Goal: Task Accomplishment & Management: Complete application form

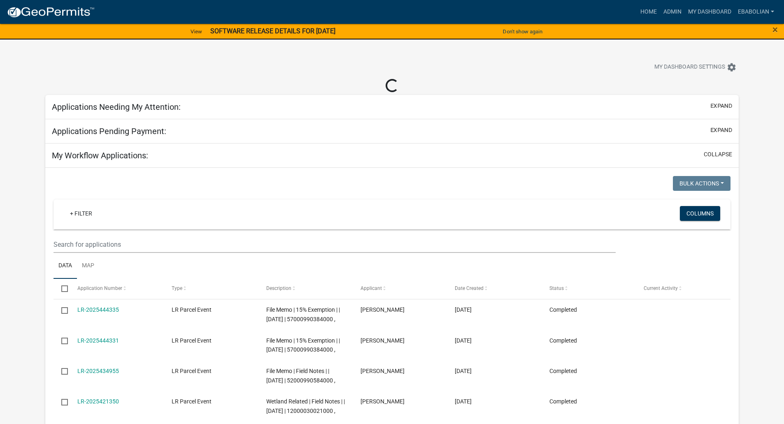
select select "3: 100"
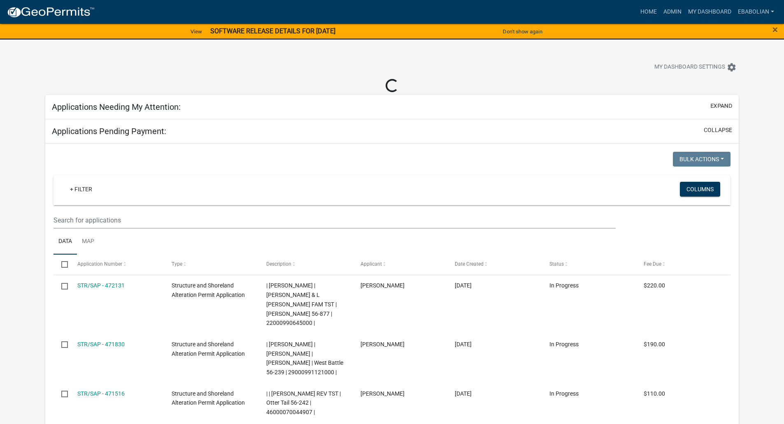
select select "3: 100"
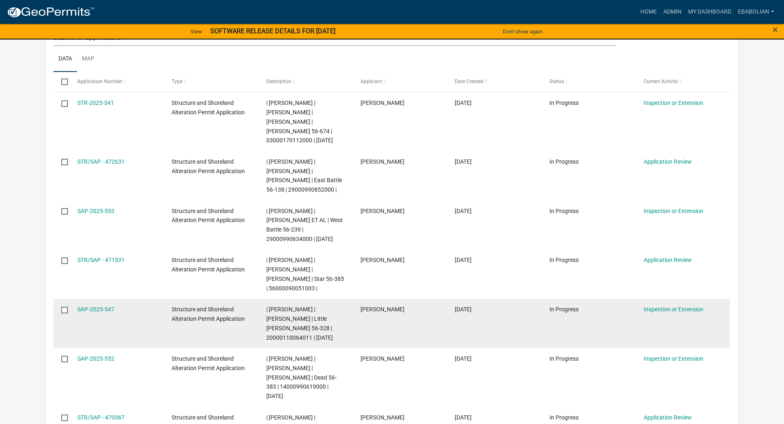
scroll to position [206, 0]
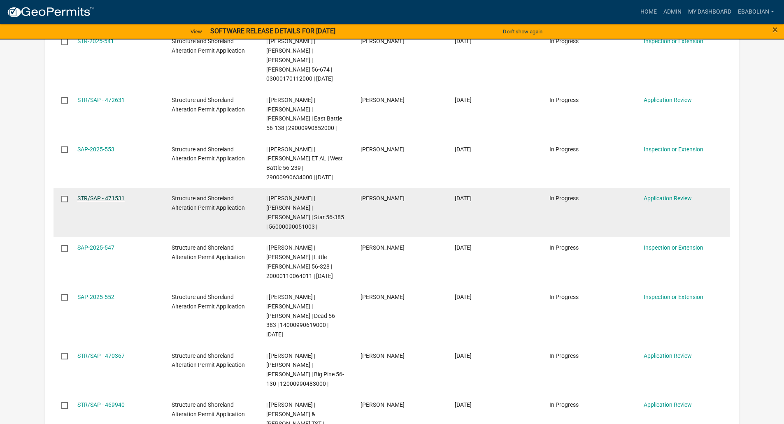
click at [117, 166] on link "STR/SAP - 471531" at bounding box center [100, 198] width 47 height 7
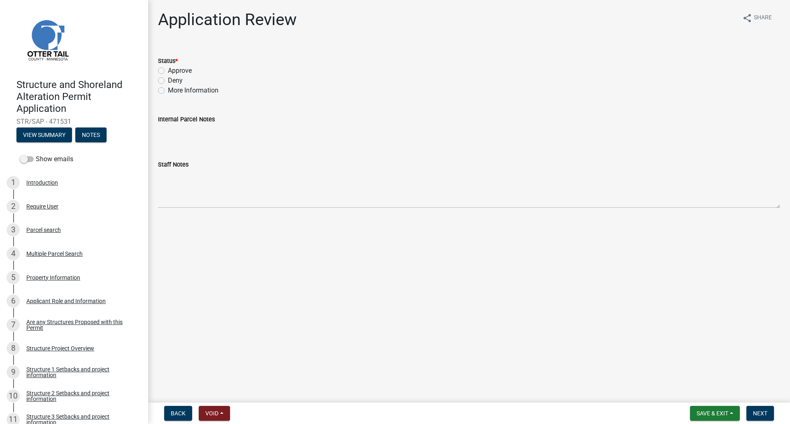
click at [168, 72] on label "Approve" at bounding box center [180, 71] width 24 height 10
click at [168, 71] on input "Approve" at bounding box center [170, 68] width 5 height 5
radio input "true"
click at [392, 166] on span "Next" at bounding box center [760, 413] width 14 height 7
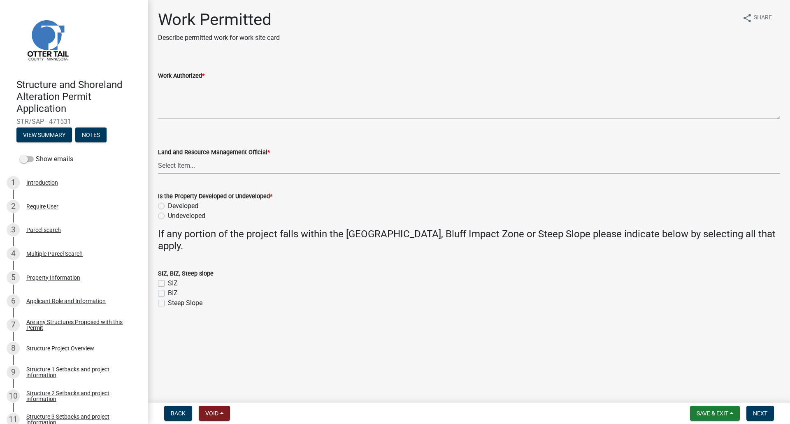
click at [174, 166] on select "Select Item... [PERSON_NAME] [PERSON_NAME] [PERSON_NAME] [PERSON_NAME] [PERSON_…" at bounding box center [469, 165] width 622 height 17
click at [158, 157] on select "Select Item... [PERSON_NAME] [PERSON_NAME] [PERSON_NAME] [PERSON_NAME] [PERSON_…" at bounding box center [469, 165] width 622 height 17
select select "f66be788-4dd6-459d-a9ec-6d83f4dfb709"
click at [168, 166] on label "Developed" at bounding box center [183, 206] width 30 height 10
click at [168, 166] on input "Developed" at bounding box center [170, 203] width 5 height 5
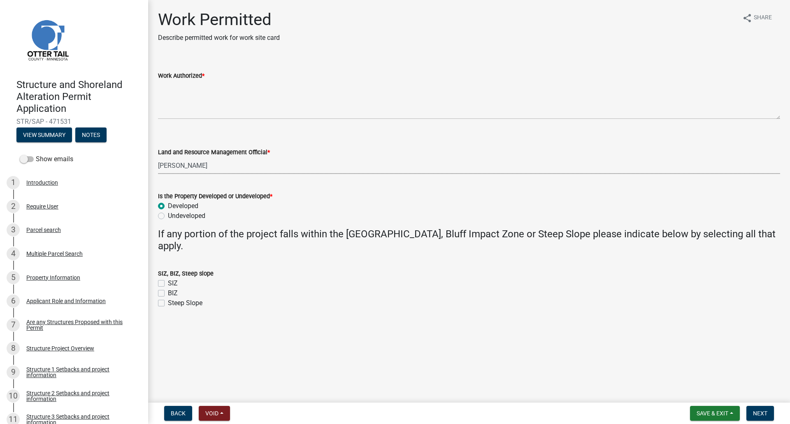
radio input "true"
click at [168, 166] on label "SIZ" at bounding box center [173, 284] width 10 height 10
click at [168, 166] on input "SIZ" at bounding box center [170, 281] width 5 height 5
checkbox input "true"
checkbox input "false"
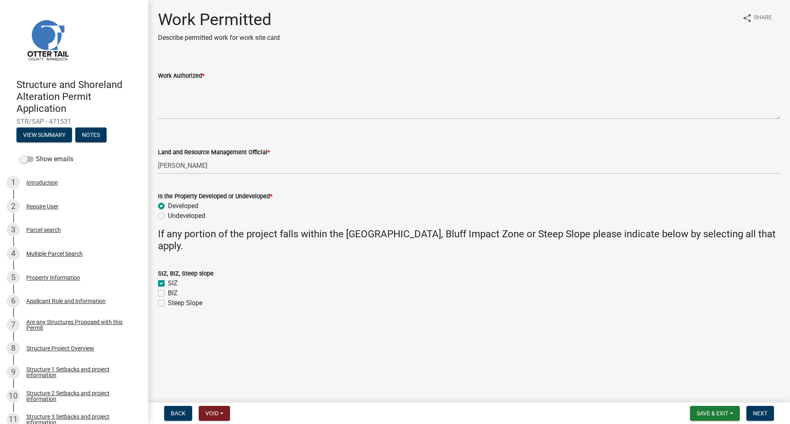
checkbox input "false"
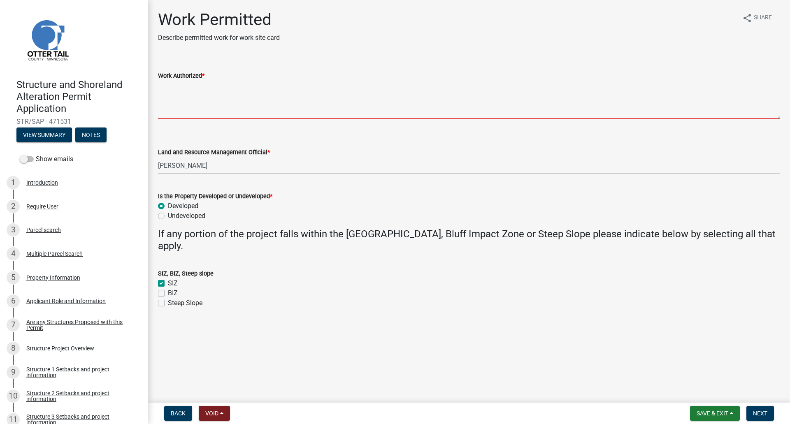
click at [183, 103] on textarea "Work Authorized *" at bounding box center [469, 100] width 622 height 39
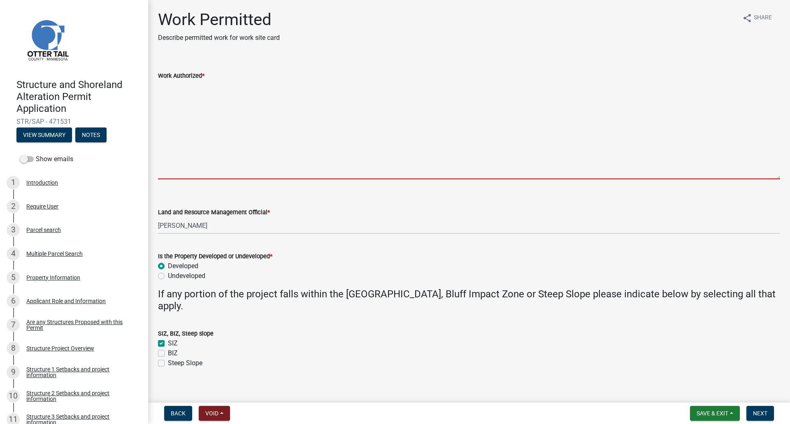
drag, startPoint x: 779, startPoint y: 117, endPoint x: 780, endPoint y: 177, distance: 60.1
click at [392, 166] on div "Work Authorized *" at bounding box center [469, 119] width 635 height 120
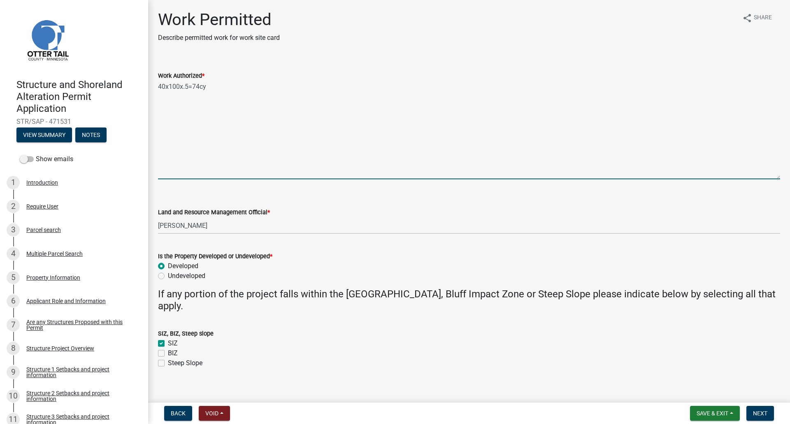
click at [214, 107] on textarea "40x100x.5=74cy" at bounding box center [469, 130] width 622 height 99
paste textarea "Adding black dirt the west and south side of the shed where their is sand. I am…"
click at [174, 86] on textarea "40x100x.5=74cy Adding black dirt the west and south side of the shed where thei…" at bounding box center [469, 130] width 622 height 99
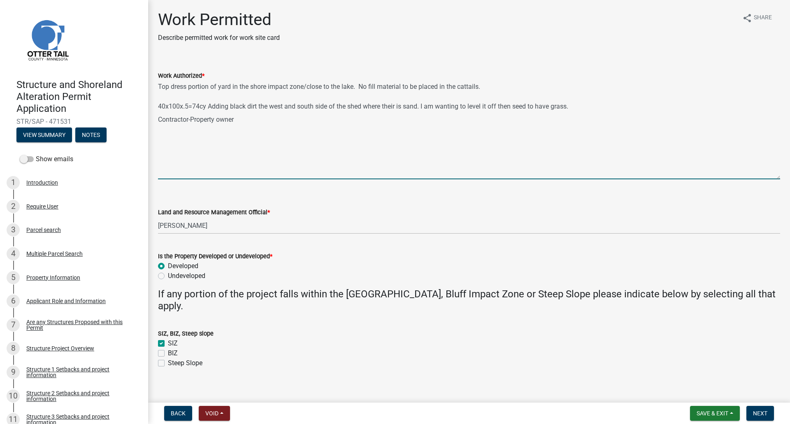
click at [186, 87] on textarea "Top dress portion of yard in the shore impact zone/close to the lake. No fill m…" at bounding box center [469, 130] width 622 height 99
click at [392, 88] on textarea "Top dress, seed and stabilize portion of yard in the shore impact zone/close to…" at bounding box center [469, 130] width 622 height 99
click at [161, 94] on textarea "Top dress, seed and stabilize portion of yard in the shore impact zone/close to…" at bounding box center [469, 130] width 622 height 99
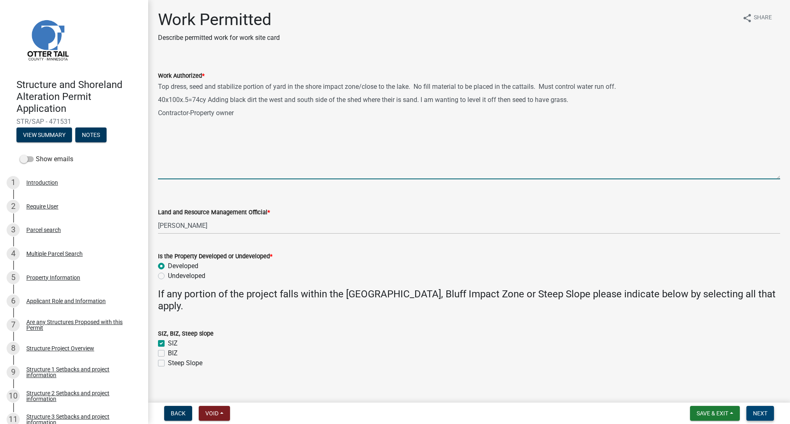
type textarea "Top dress, seed and stabilize portion of yard in the shore impact zone/close to…"
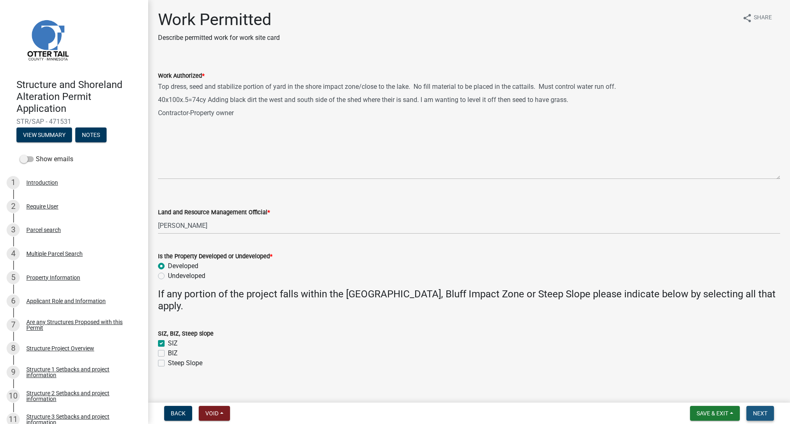
click at [392, 166] on span "Next" at bounding box center [760, 413] width 14 height 7
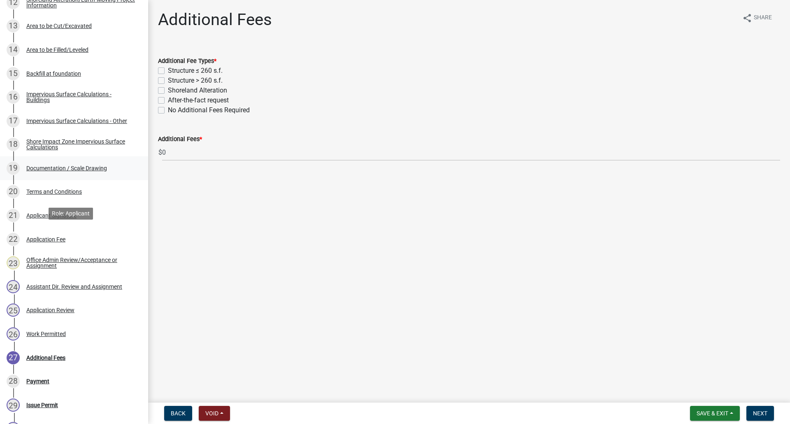
scroll to position [453, 0]
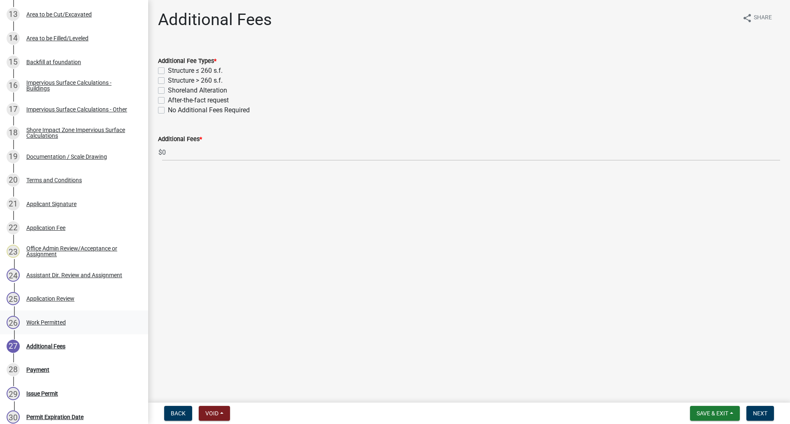
click at [49, 166] on div "Work Permitted" at bounding box center [46, 323] width 40 height 6
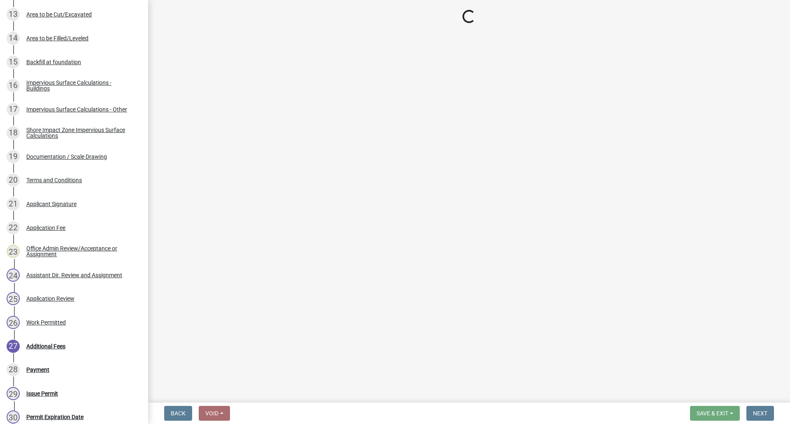
select select "f66be788-4dd6-459d-a9ec-6d83f4dfb709"
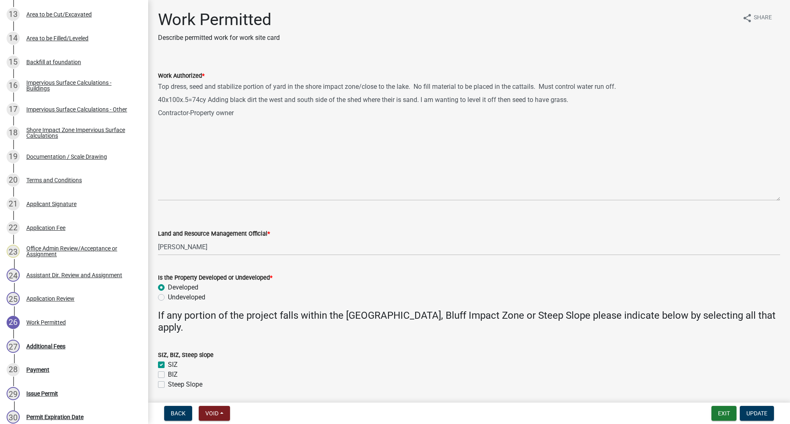
drag, startPoint x: 777, startPoint y: 117, endPoint x: 779, endPoint y: 199, distance: 82.3
click at [392, 166] on div "Work Permitted Describe permitted work for work site card share Share Work Auth…" at bounding box center [469, 207] width 642 height 395
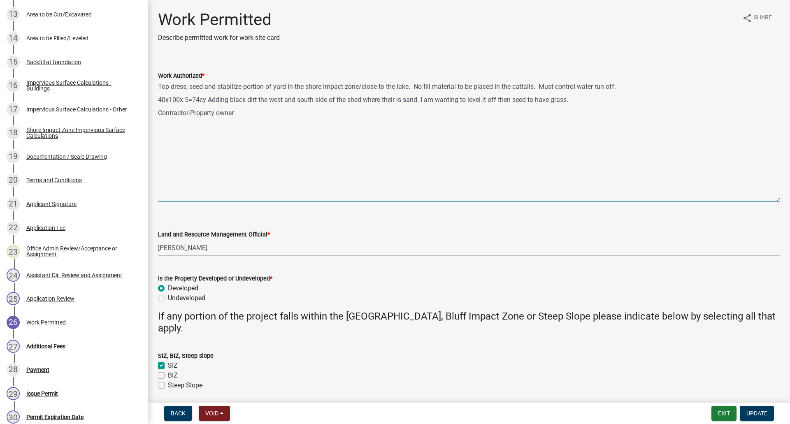
click at [392, 86] on textarea "Top dress, seed and stabilize portion of yard in the shore impact zone/close to…" at bounding box center [469, 141] width 622 height 121
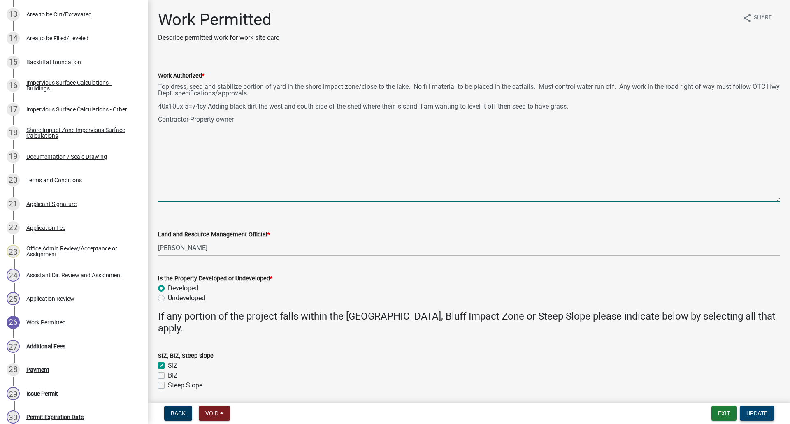
type textarea "Top dress, seed and stabilize portion of yard in the shore impact zone/close to…"
click at [392, 166] on span "Update" at bounding box center [757, 413] width 21 height 7
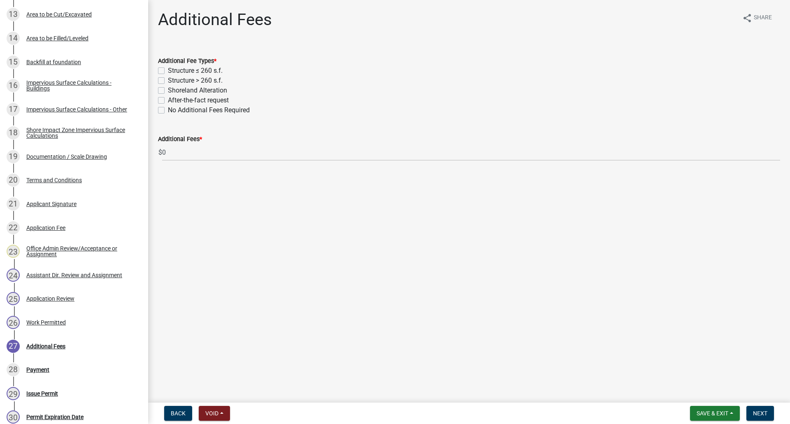
drag, startPoint x: 162, startPoint y: 110, endPoint x: 165, endPoint y: 121, distance: 10.7
click at [168, 110] on label "No Additional Fees Required" at bounding box center [209, 110] width 82 height 10
click at [168, 110] on input "No Additional Fees Required" at bounding box center [170, 107] width 5 height 5
checkbox input "true"
checkbox input "false"
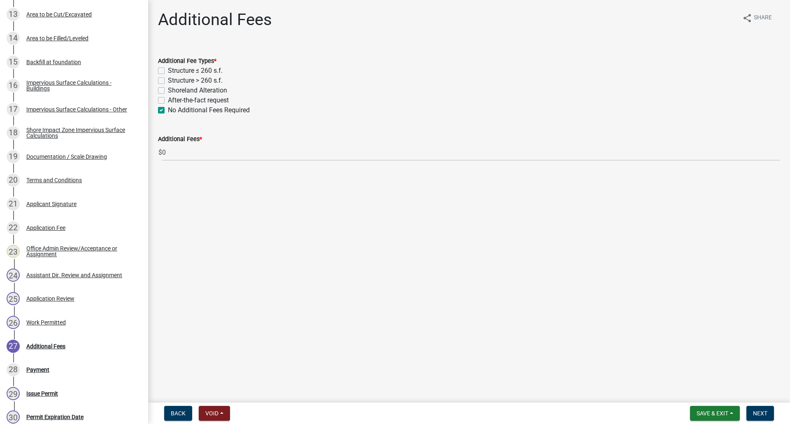
checkbox input "false"
checkbox input "true"
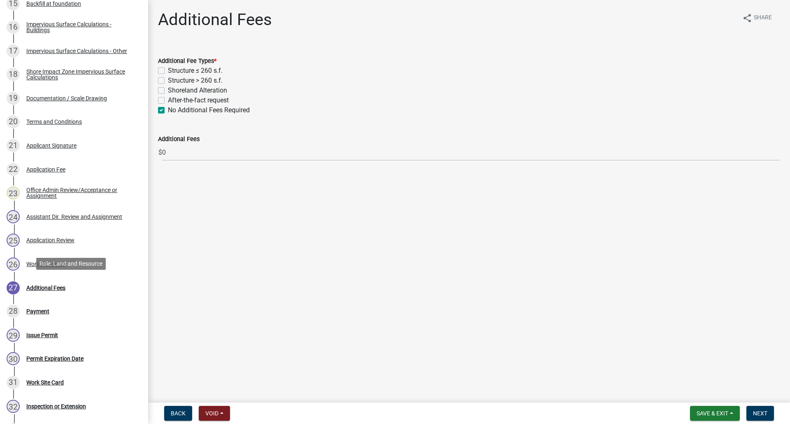
scroll to position [482, 0]
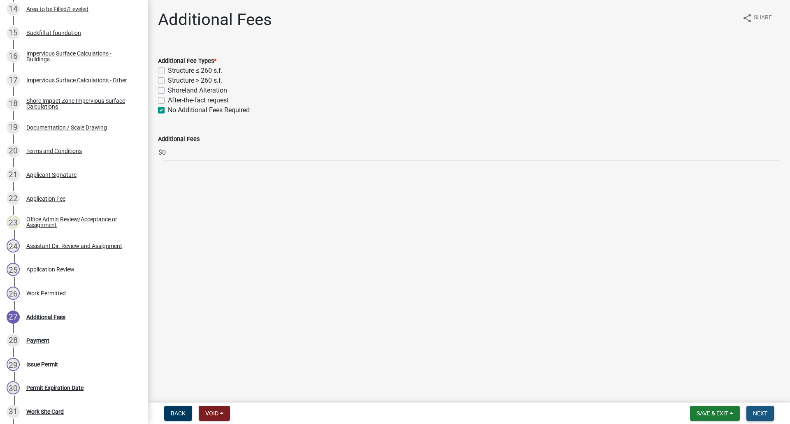
click at [392, 166] on span "Next" at bounding box center [760, 413] width 14 height 7
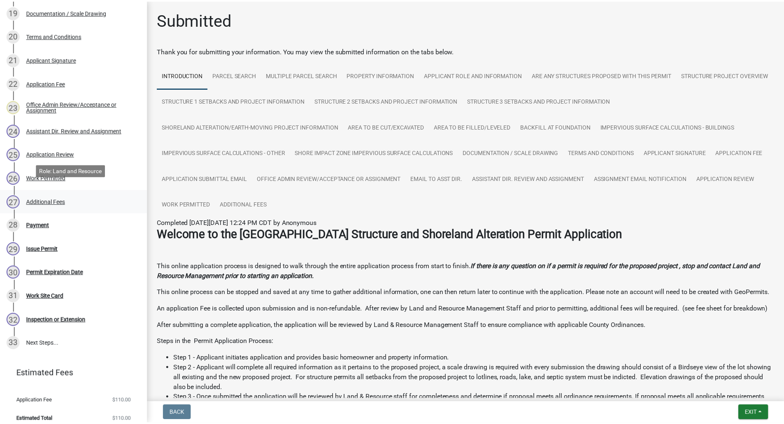
scroll to position [605, 0]
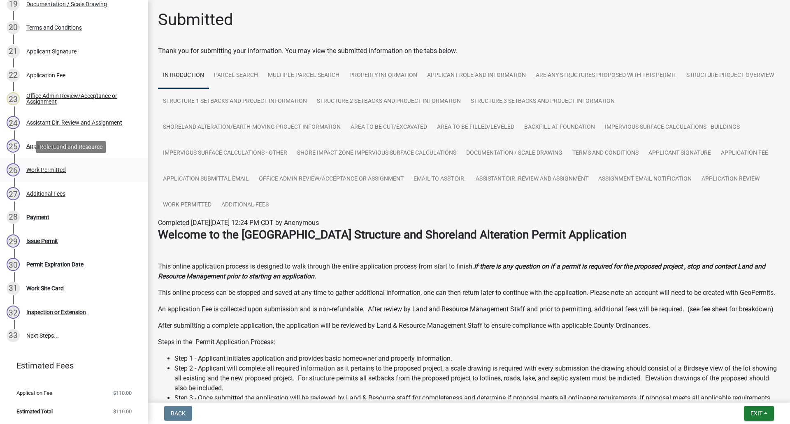
click at [42, 166] on div "Work Permitted" at bounding box center [46, 170] width 40 height 6
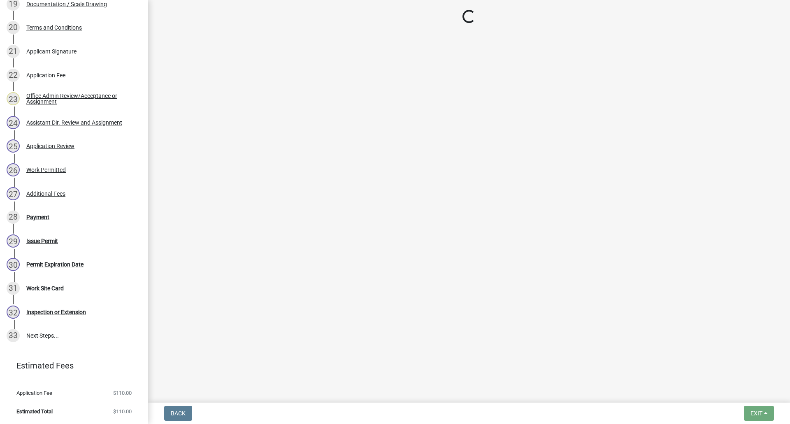
select select "f66be788-4dd6-459d-a9ec-6d83f4dfb709"
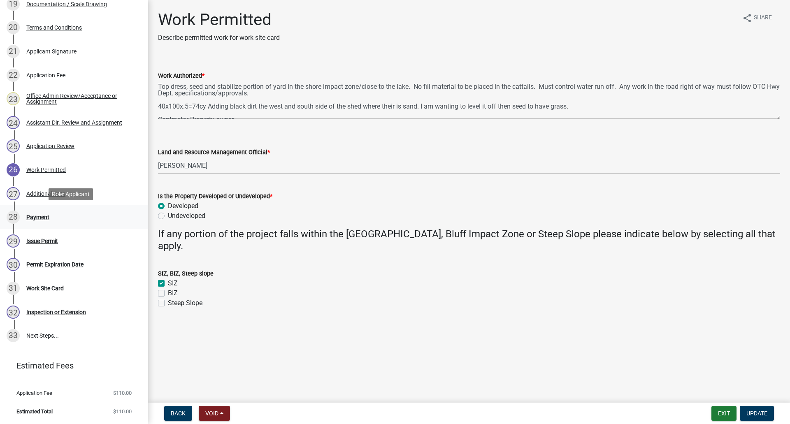
click at [37, 166] on div "Payment" at bounding box center [37, 217] width 23 height 6
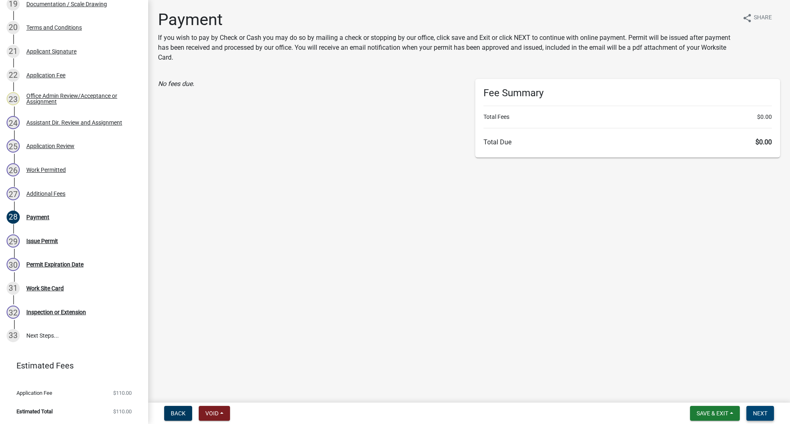
click at [392, 166] on button "Next" at bounding box center [761, 413] width 28 height 15
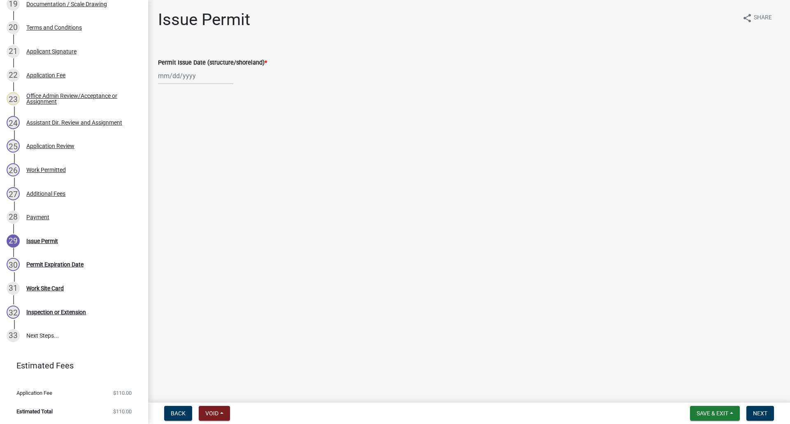
select select "9"
select select "2025"
click at [181, 77] on div "[PERSON_NAME] Feb Mar Apr [PERSON_NAME][DATE] Oct Nov [DATE] 1526 1527 1528 152…" at bounding box center [195, 76] width 75 height 17
click at [166, 133] on div "8" at bounding box center [166, 132] width 13 height 13
type input "[DATE]"
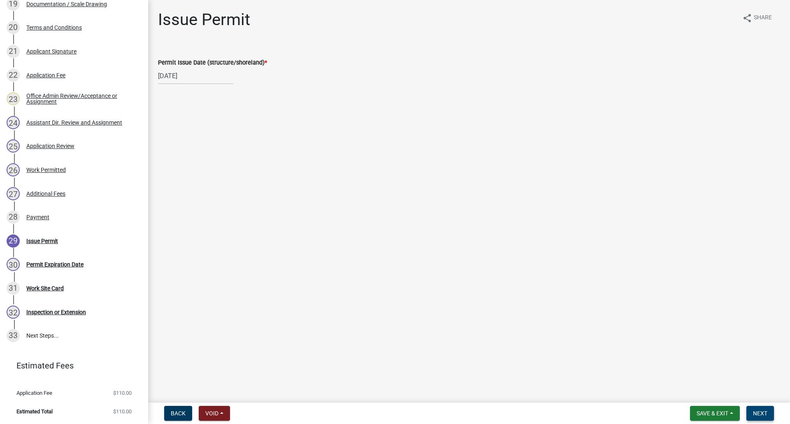
click at [392, 166] on button "Next" at bounding box center [761, 413] width 28 height 15
click at [392, 166] on span "Next" at bounding box center [760, 413] width 14 height 7
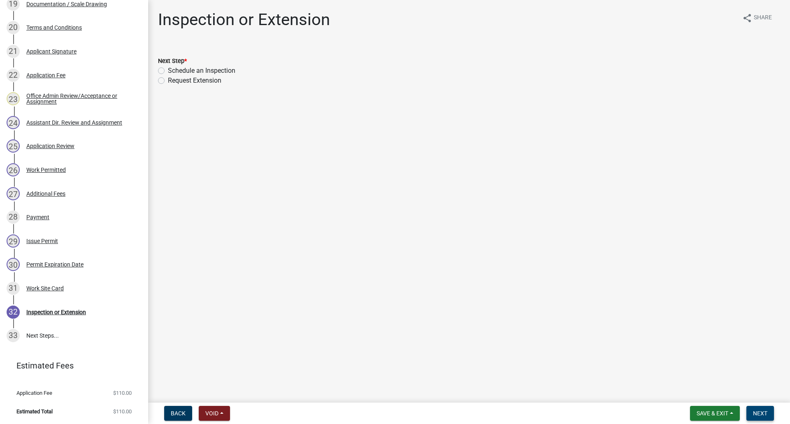
click at [392, 166] on span "Next" at bounding box center [760, 413] width 14 height 7
click at [392, 166] on span "Save & Exit" at bounding box center [713, 413] width 32 height 7
click at [392, 166] on button "Save & Exit" at bounding box center [707, 392] width 66 height 20
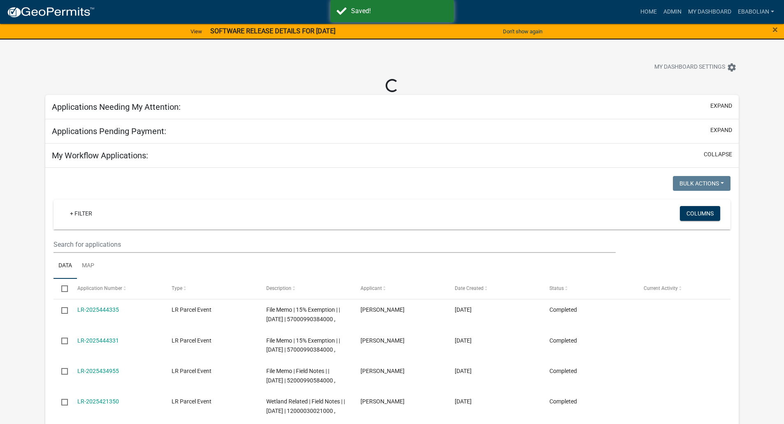
select select "3: 100"
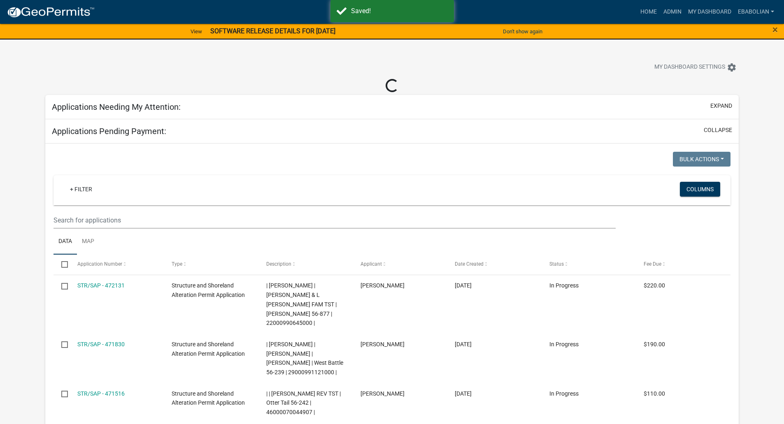
select select "3: 100"
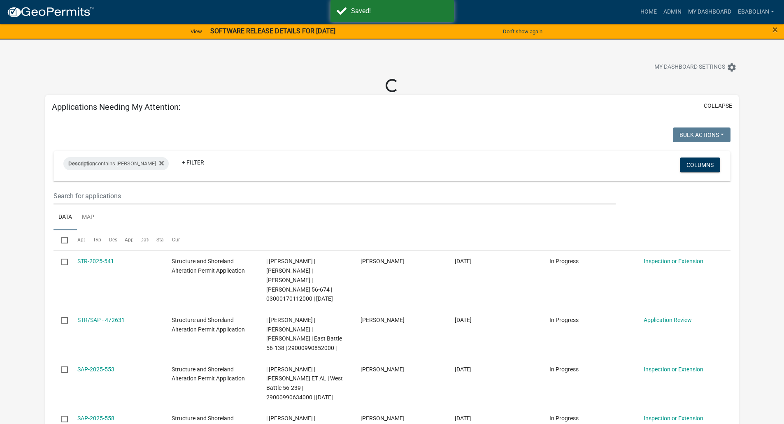
select select "3: 100"
